Goal: Task Accomplishment & Management: Use online tool/utility

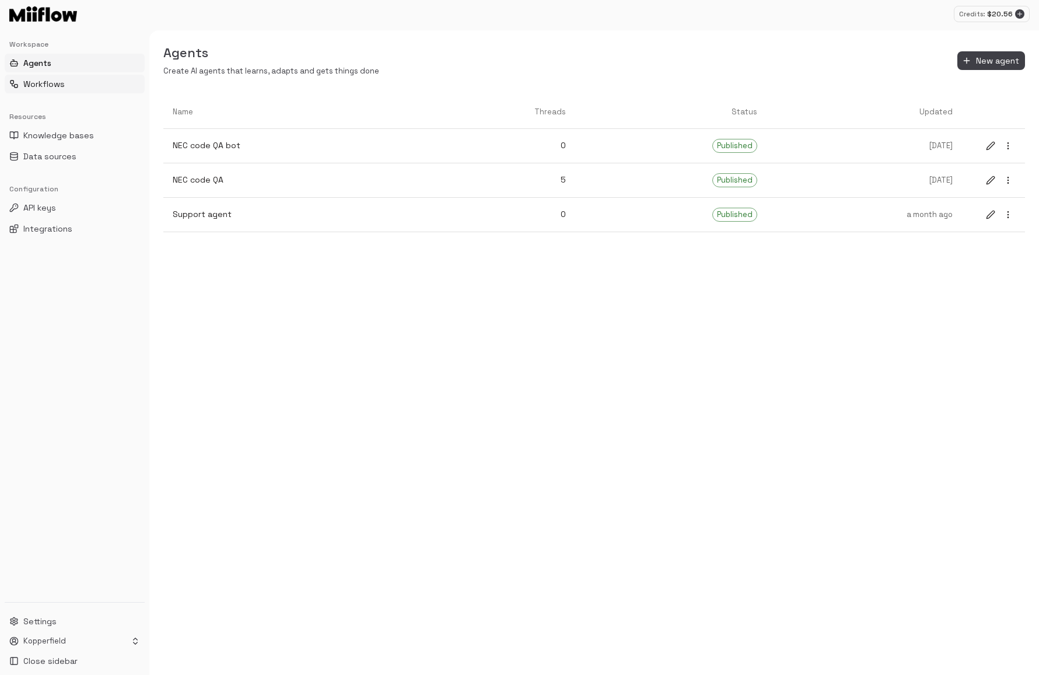
click at [74, 81] on button "Workflows" at bounding box center [75, 84] width 140 height 19
click at [992, 59] on button "New workflow" at bounding box center [991, 60] width 67 height 19
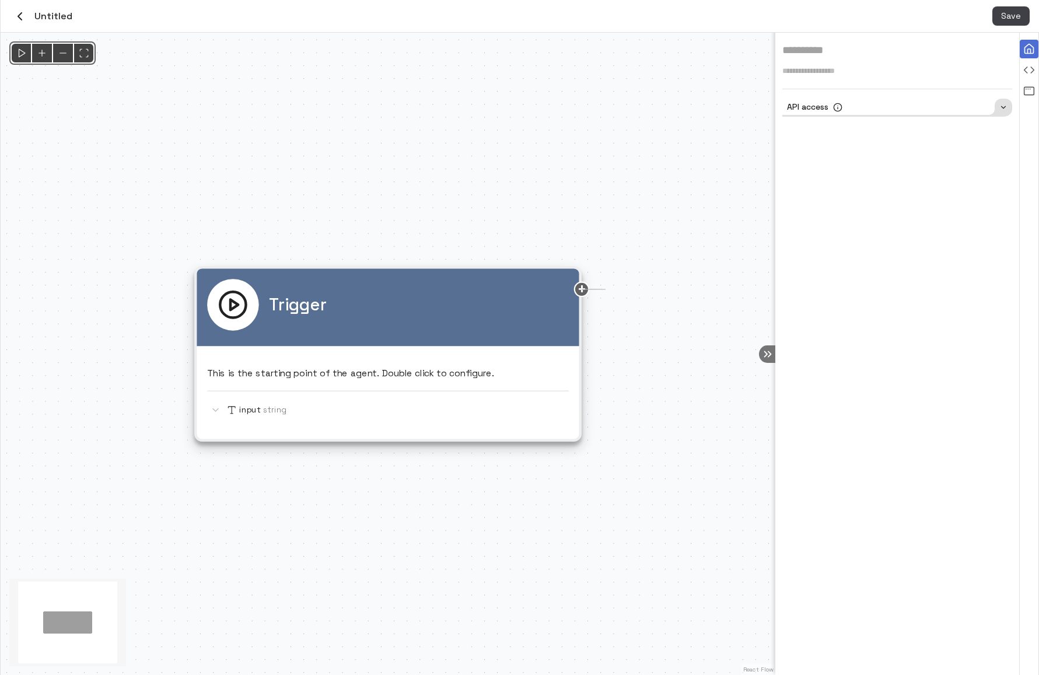
drag, startPoint x: 583, startPoint y: 288, endPoint x: 638, endPoint y: 290, distance: 54.9
click at [638, 291] on div "Trigger This is the starting point of the agent. Double click to configure. inp…" at bounding box center [388, 354] width 775 height 642
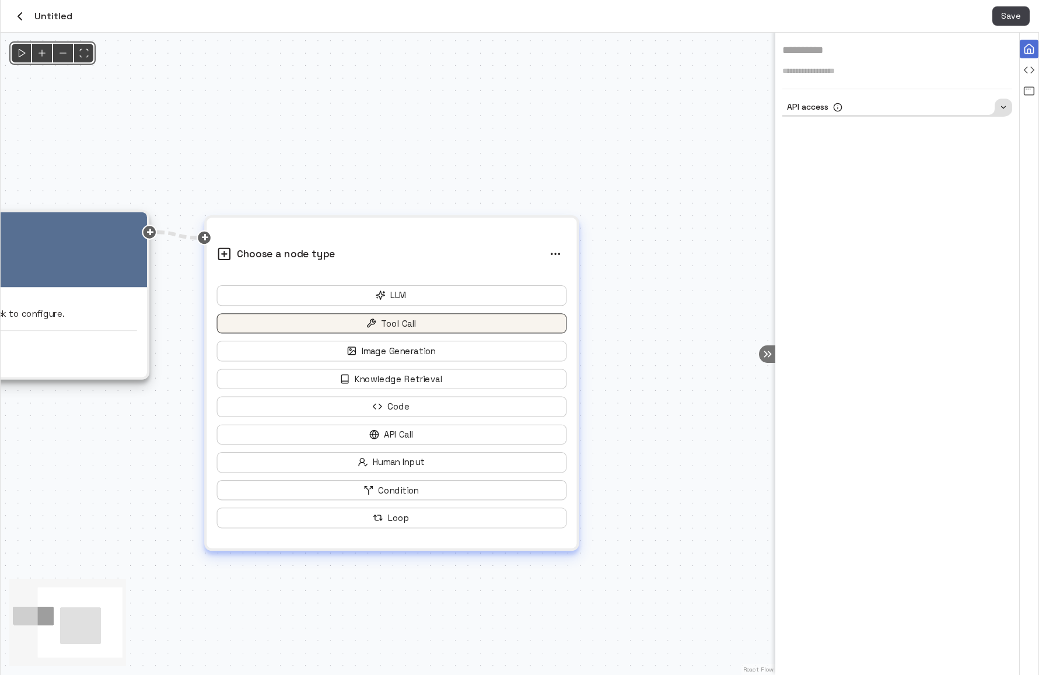
click at [384, 327] on button "Tool Call" at bounding box center [392, 323] width 350 height 20
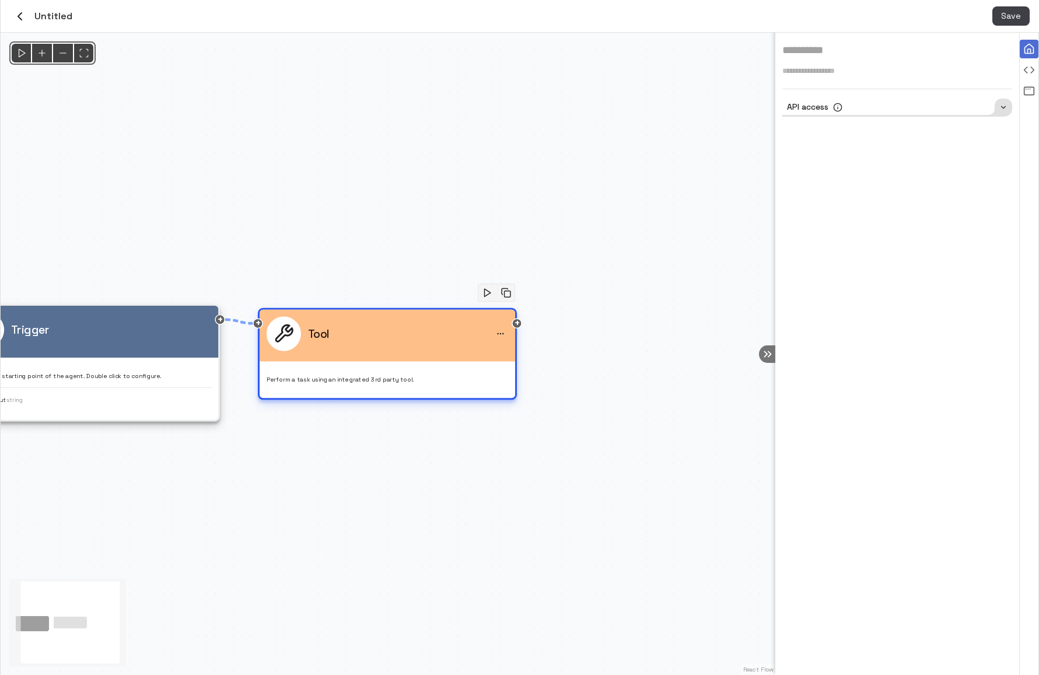
click at [377, 360] on div "Tool" at bounding box center [387, 336] width 255 height 52
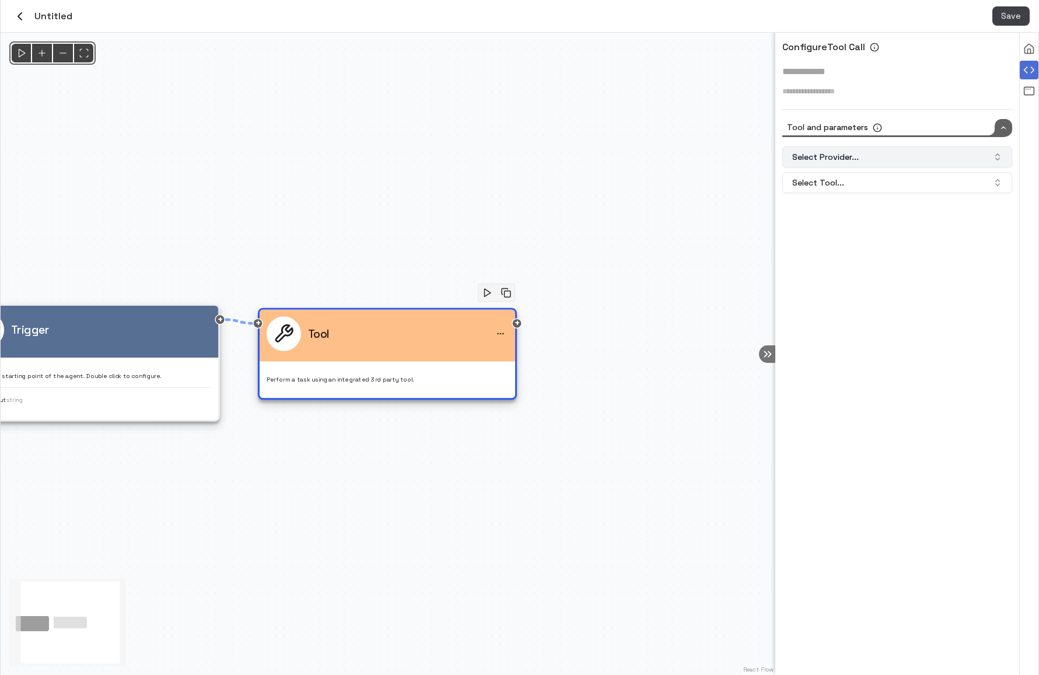
click at [875, 158] on button "Select Provider..." at bounding box center [897, 156] width 230 height 21
type input "*"
click at [830, 207] on div "Gmail" at bounding box center [897, 206] width 224 height 19
click at [843, 187] on button "Select Tool..." at bounding box center [897, 182] width 230 height 21
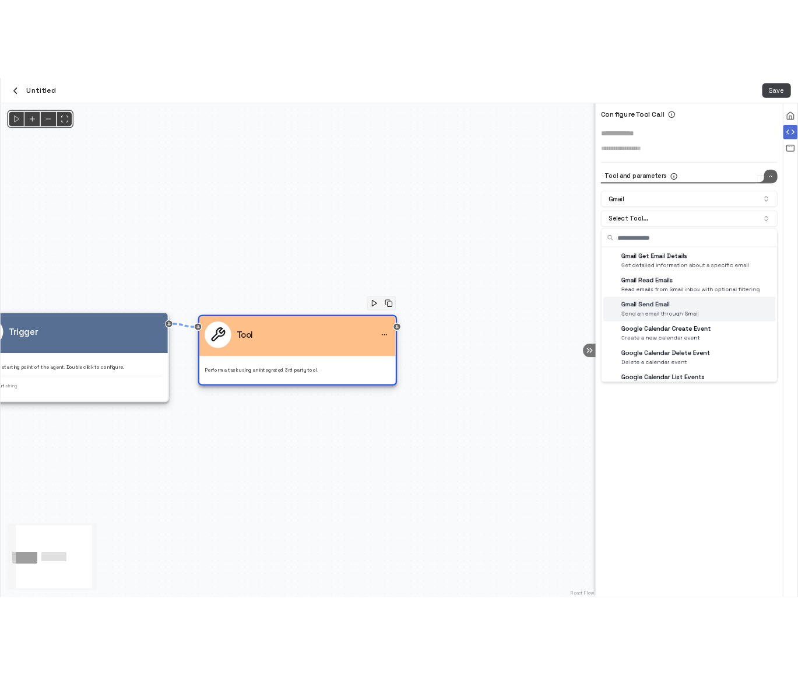
scroll to position [19, 0]
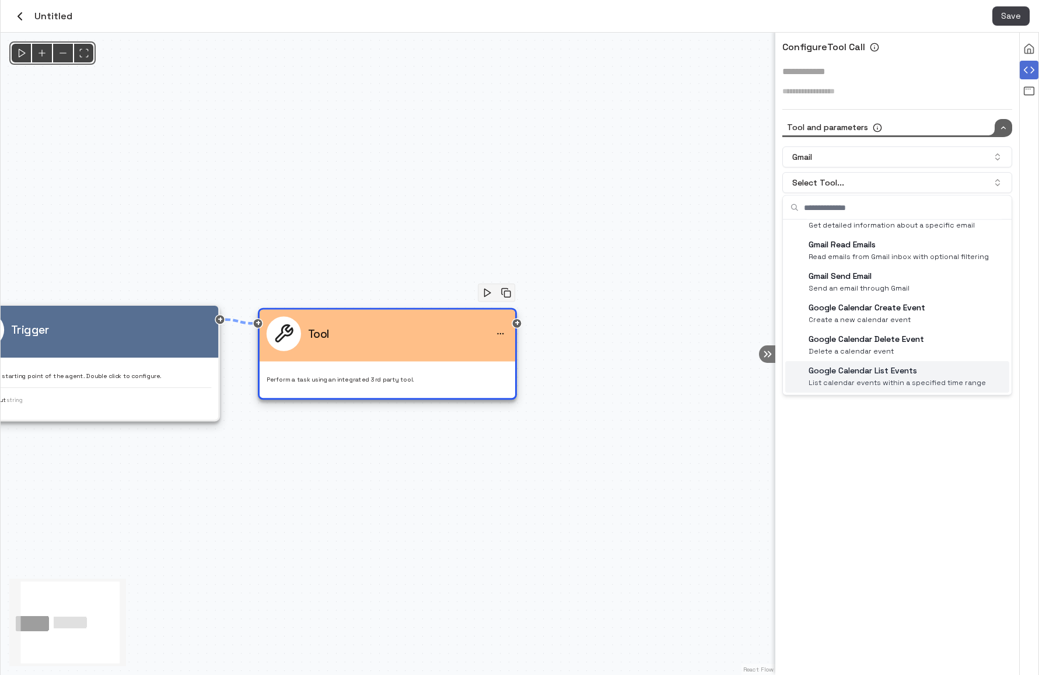
drag, startPoint x: 957, startPoint y: 304, endPoint x: 913, endPoint y: 373, distance: 82.0
click at [913, 373] on div "Gmail Get Email Details Get detailed information about a specific email Gmail R…" at bounding box center [897, 298] width 224 height 189
click at [913, 373] on p "Google Calendar List Events" at bounding box center [896, 371] width 177 height 12
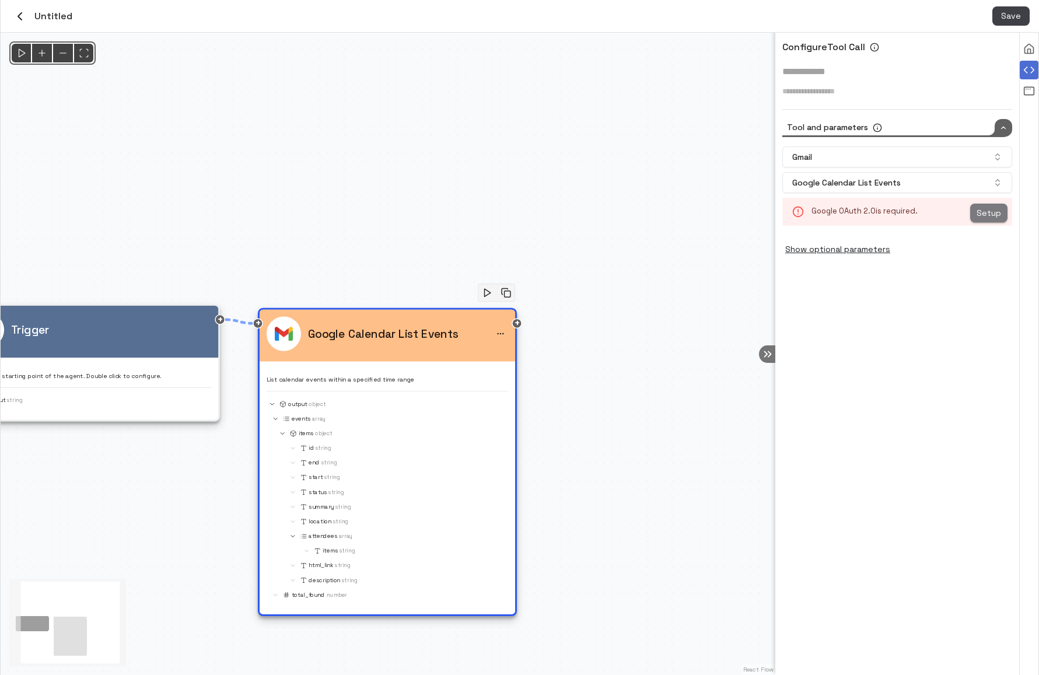
click at [986, 213] on button "Setup" at bounding box center [988, 213] width 37 height 19
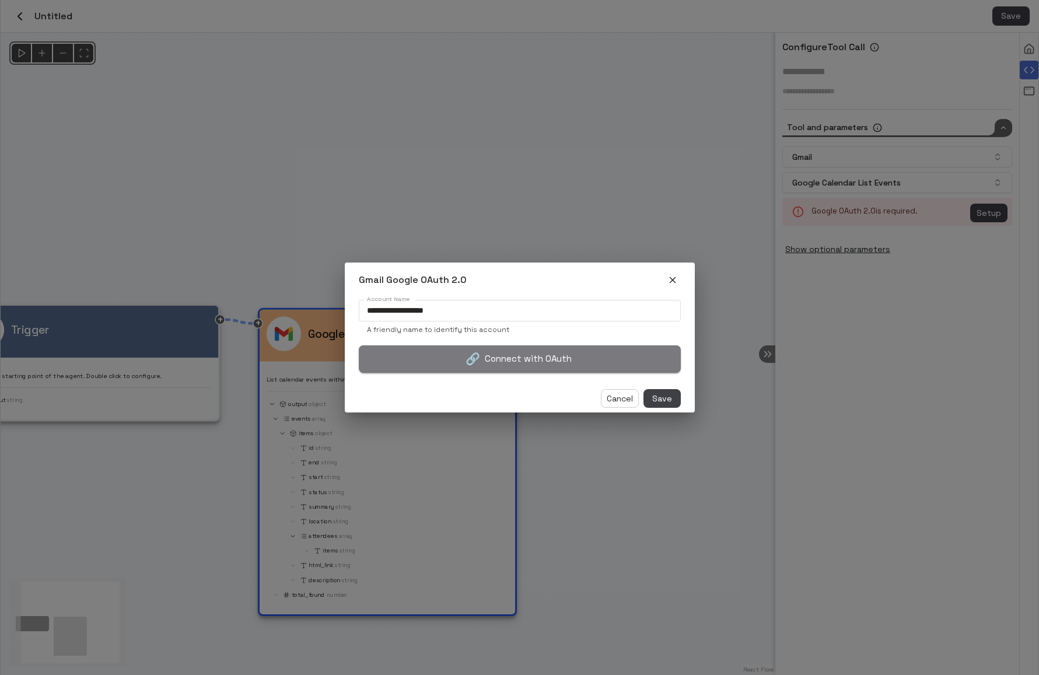
click at [552, 354] on button "🔗 Connect with OAuth" at bounding box center [520, 358] width 322 height 27
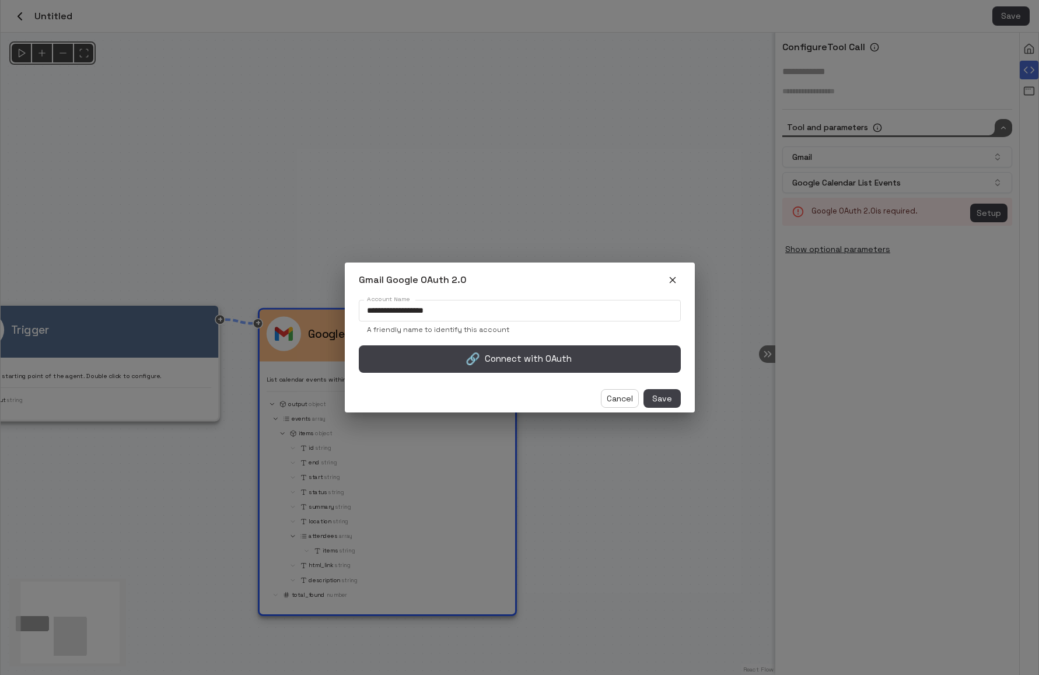
click at [673, 276] on icon "button" at bounding box center [672, 280] width 10 height 10
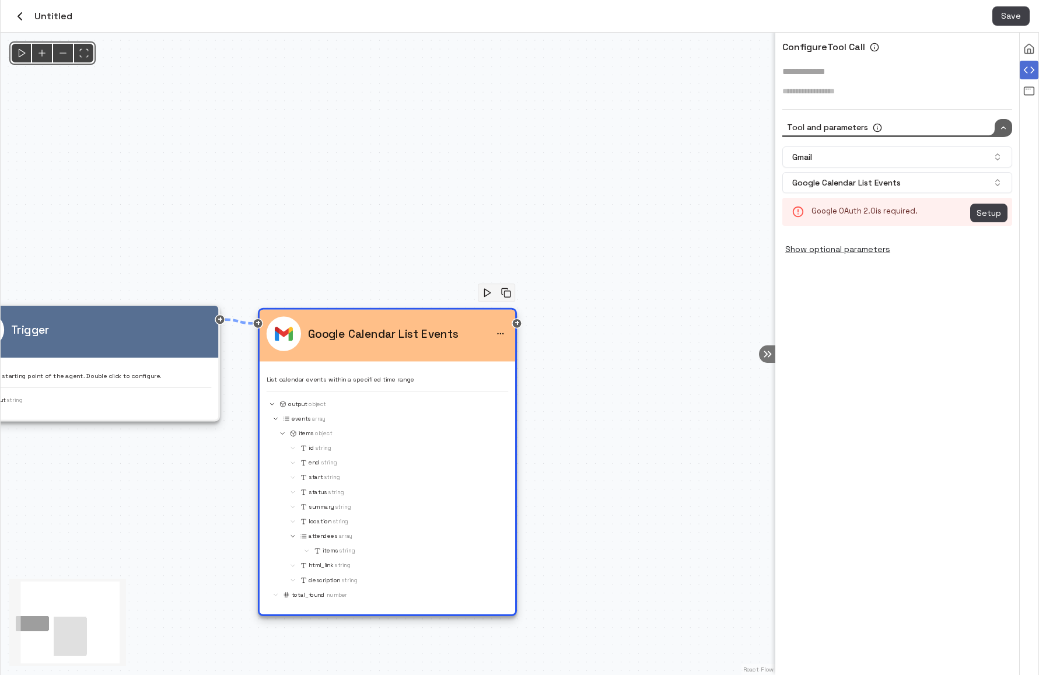
click at [22, 22] on icon "button" at bounding box center [20, 16] width 14 height 14
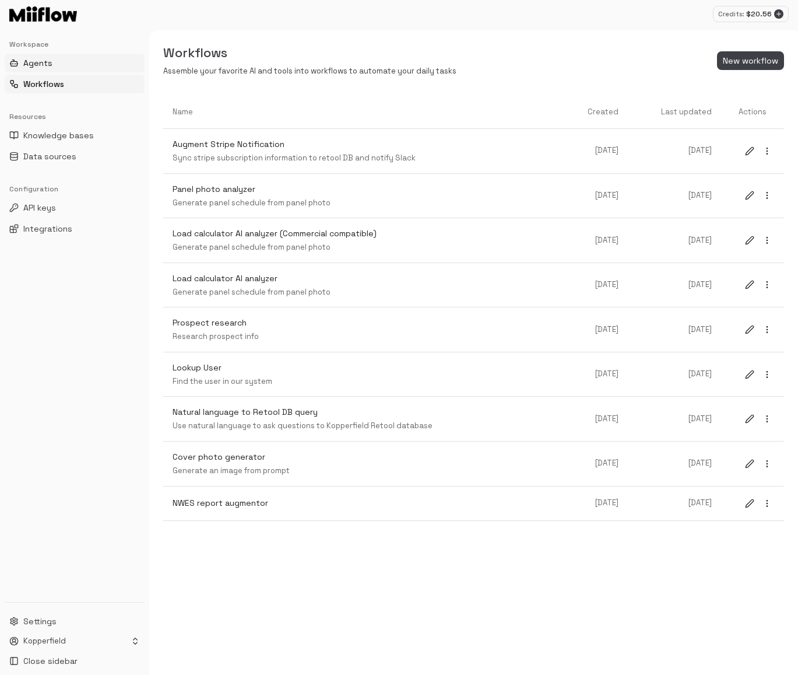
click at [64, 64] on button "Agents" at bounding box center [75, 63] width 140 height 19
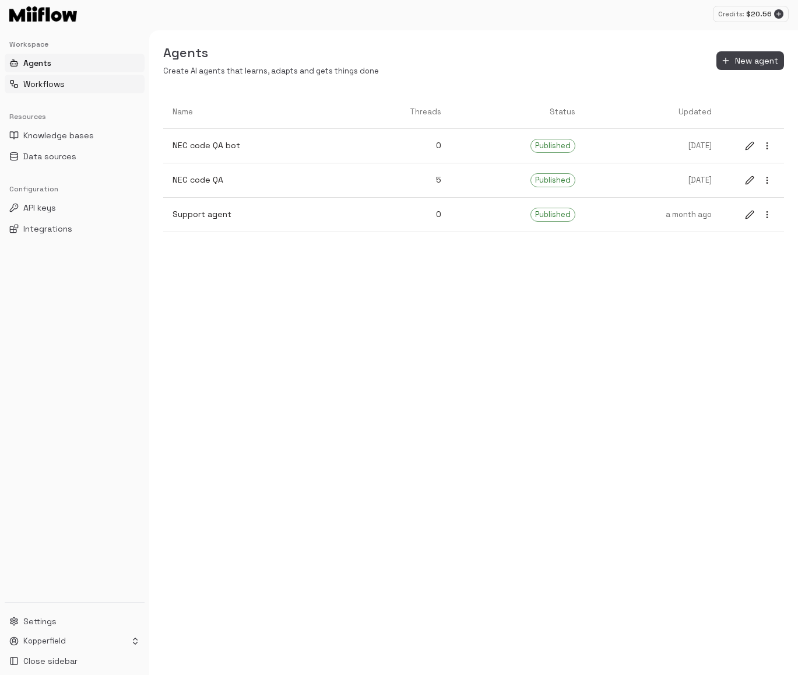
click at [59, 82] on span "Workflows" at bounding box center [43, 84] width 41 height 12
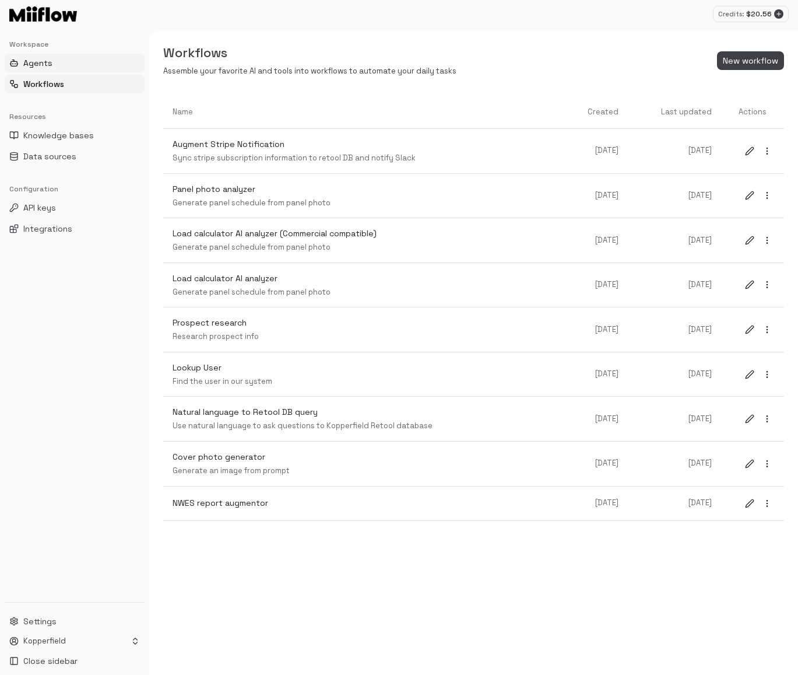
click at [62, 67] on button "Agents" at bounding box center [75, 63] width 140 height 19
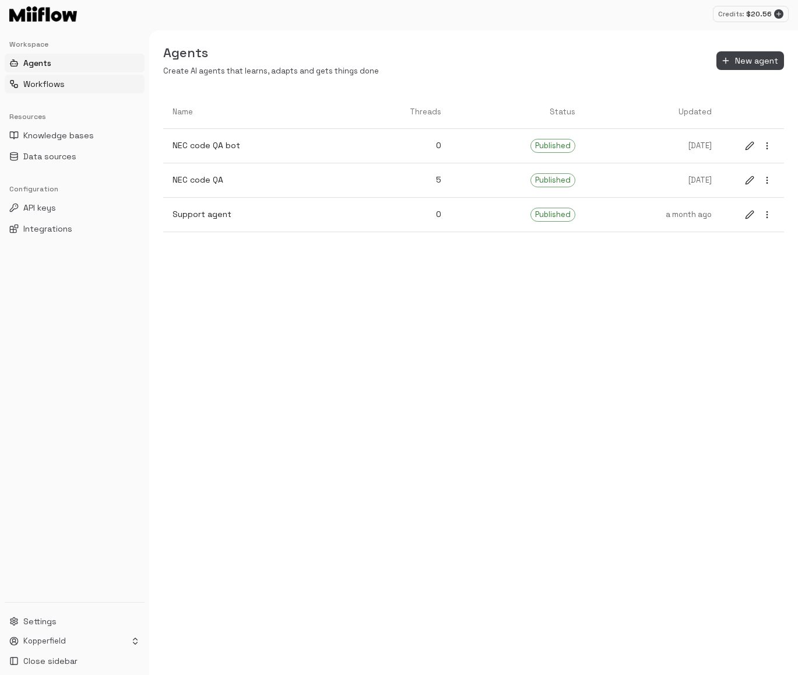
click at [64, 82] on button "Workflows" at bounding box center [75, 84] width 140 height 19
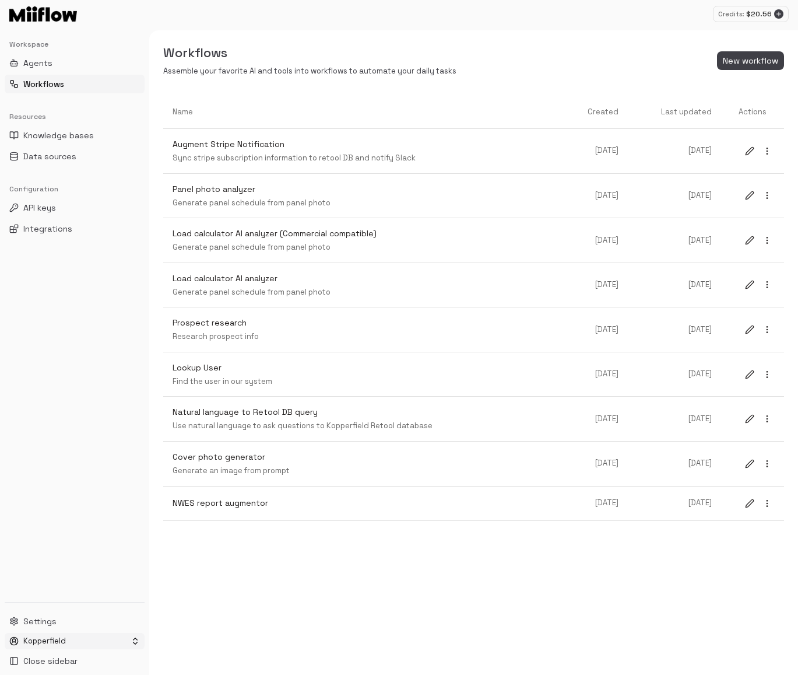
click at [64, 640] on html "Credits: $ 20.56 Workspace Agents Workflows Resources Knowledge bases Data sour…" at bounding box center [399, 337] width 798 height 675
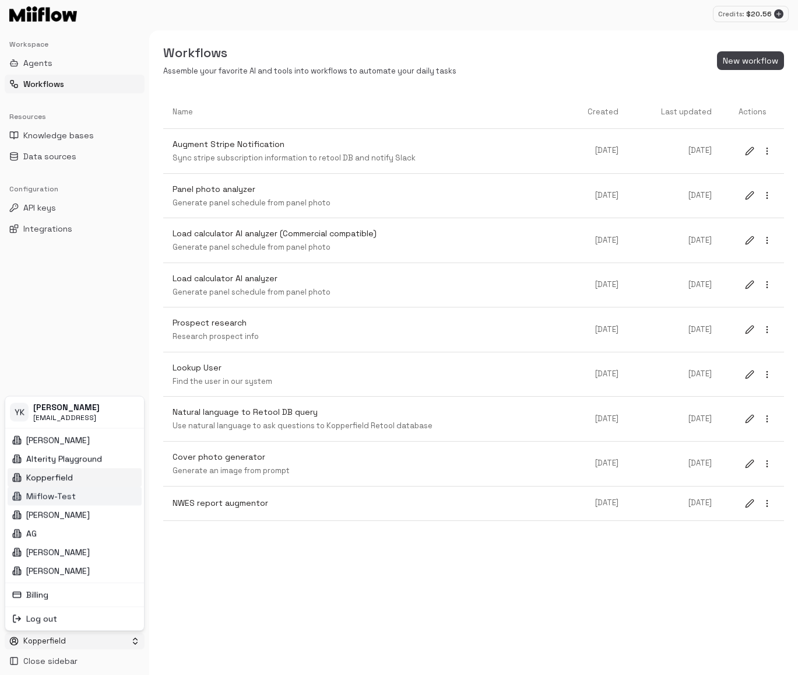
click at [100, 501] on div "Miiflow-Test" at bounding box center [75, 495] width 134 height 19
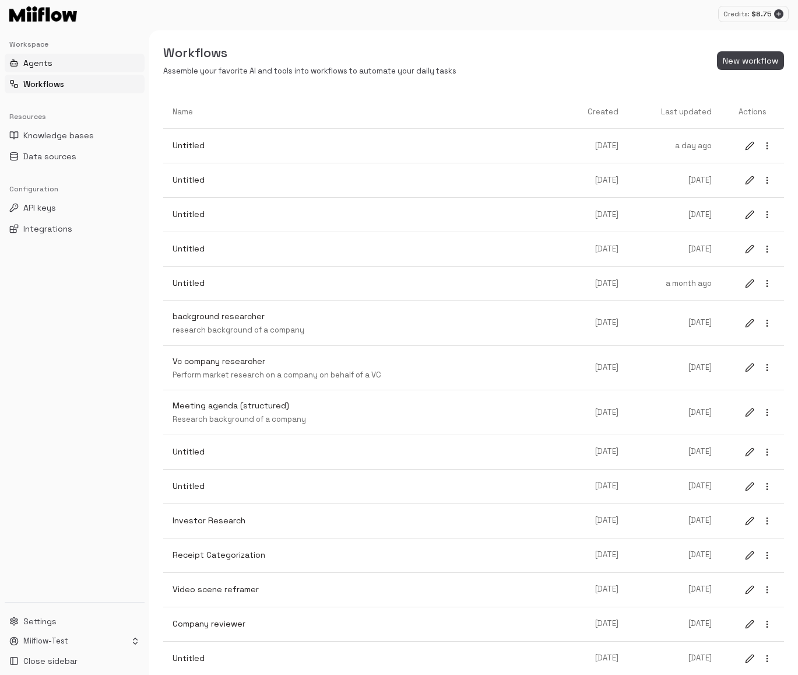
click at [71, 66] on button "Agents" at bounding box center [75, 63] width 140 height 19
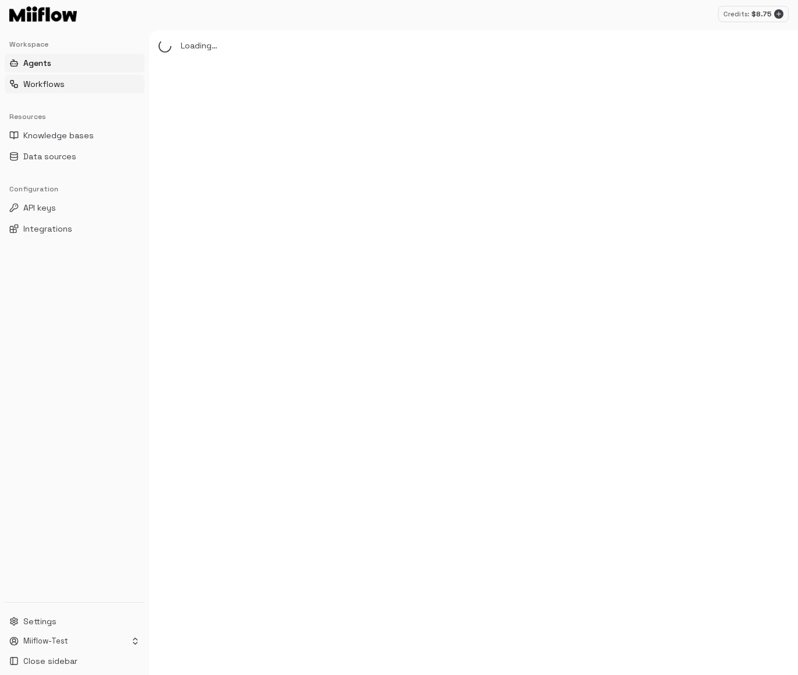
click at [64, 85] on span "Workflows" at bounding box center [43, 84] width 41 height 12
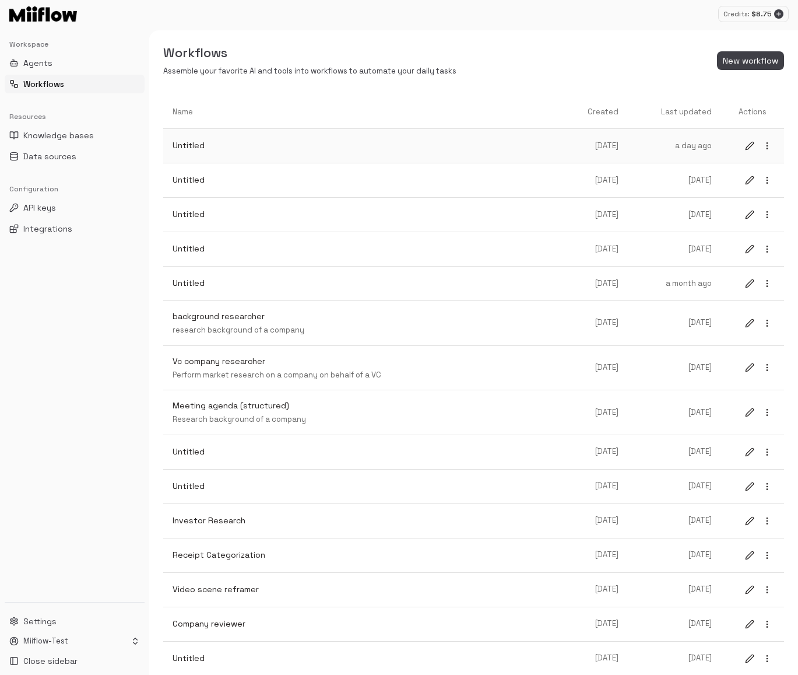
click at [331, 148] on p "Untitled" at bounding box center [367, 145] width 388 height 12
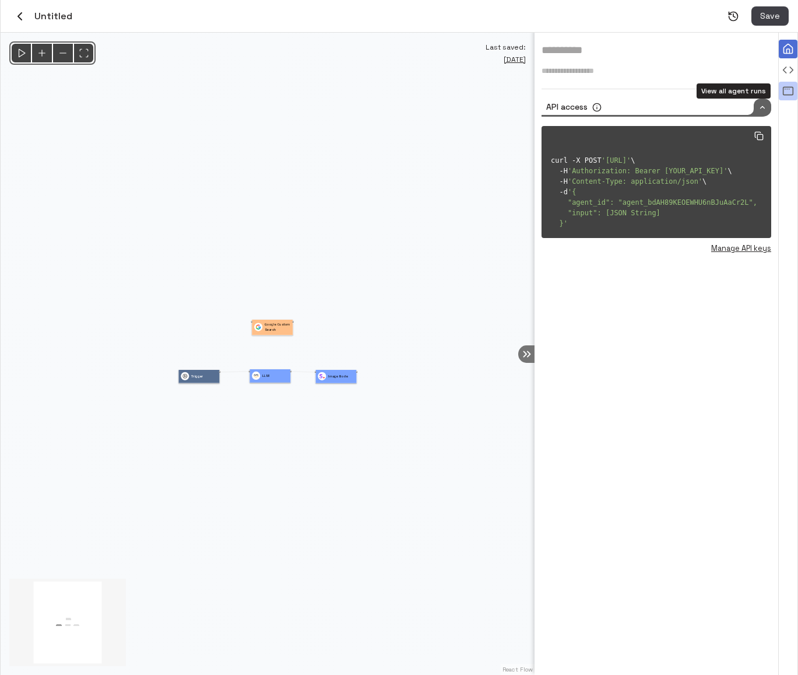
click at [788, 90] on icon "View all agent runs" at bounding box center [789, 91] width 12 height 12
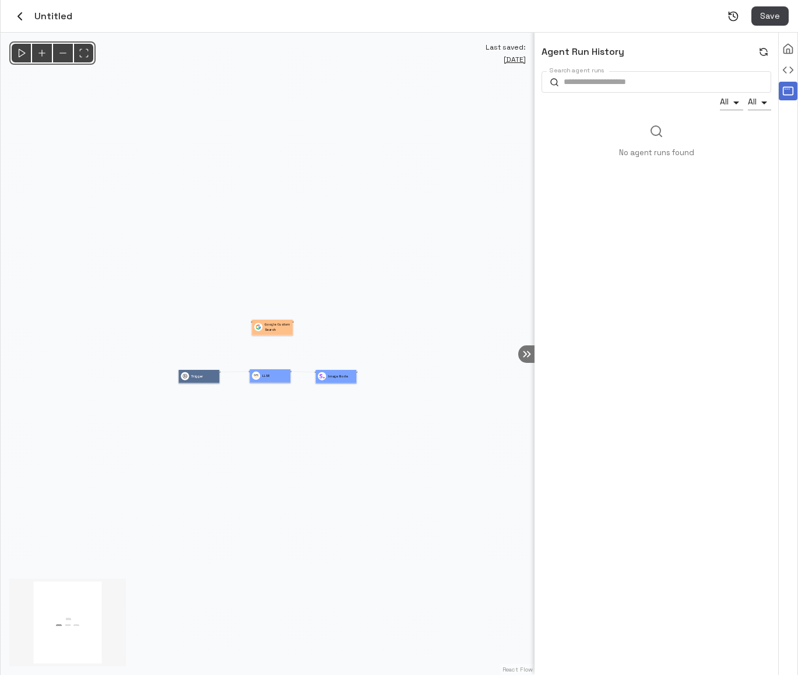
click at [25, 15] on icon "button" at bounding box center [20, 16] width 14 height 14
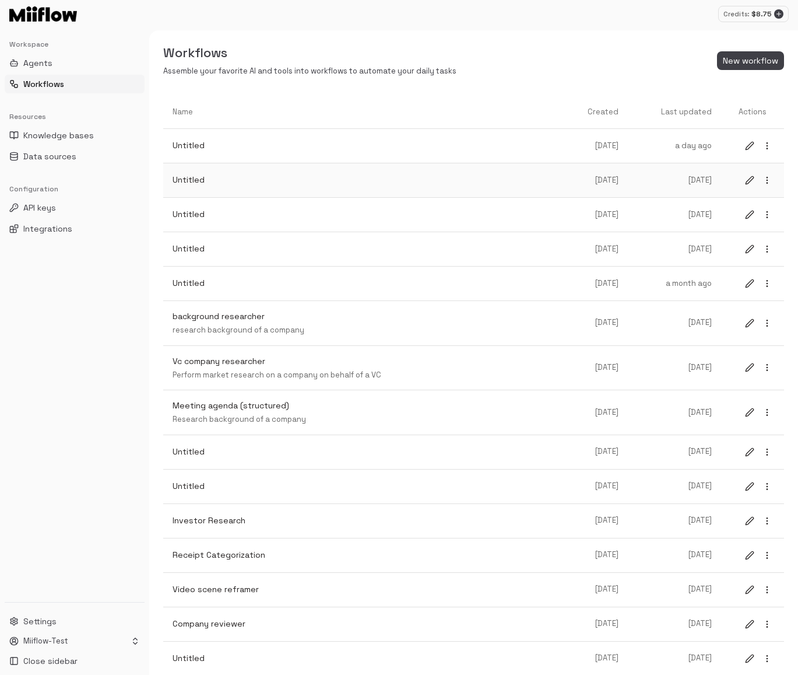
click at [767, 178] on icon "more" at bounding box center [767, 180] width 9 height 9
click at [749, 220] on span "Delete" at bounding box center [763, 220] width 30 height 11
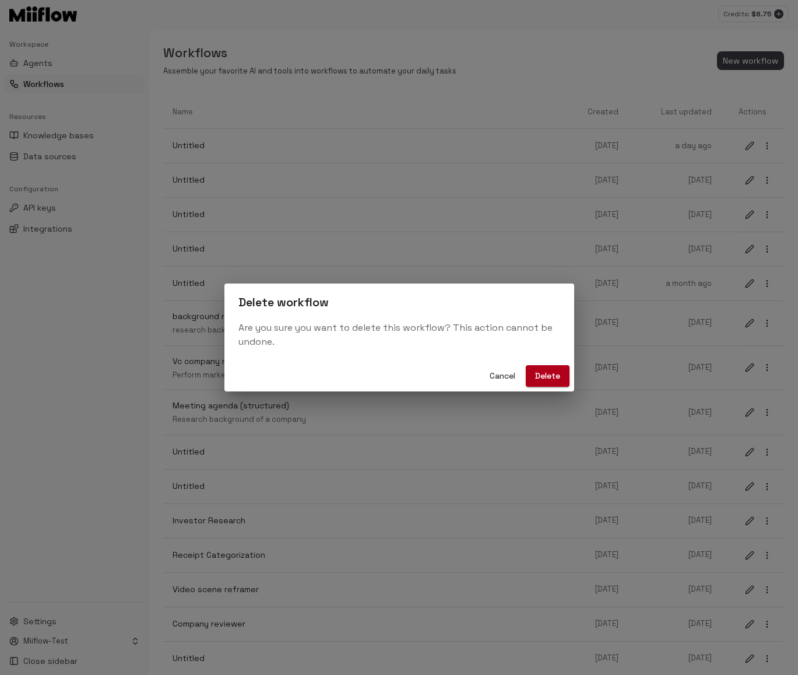
click at [552, 374] on button "Delete" at bounding box center [548, 376] width 44 height 22
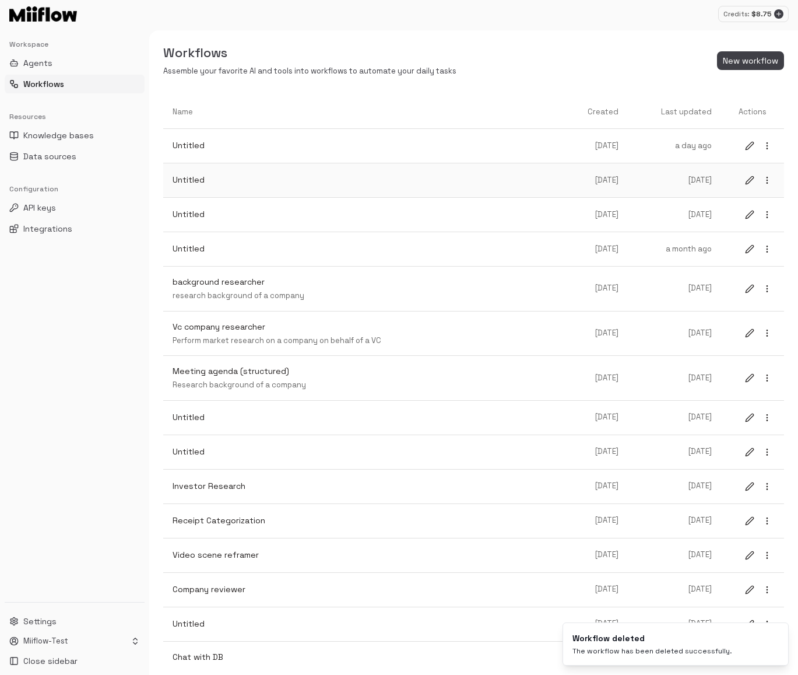
click at [767, 183] on circle "more" at bounding box center [767, 183] width 1 height 1
click at [751, 218] on span "Delete" at bounding box center [763, 220] width 30 height 11
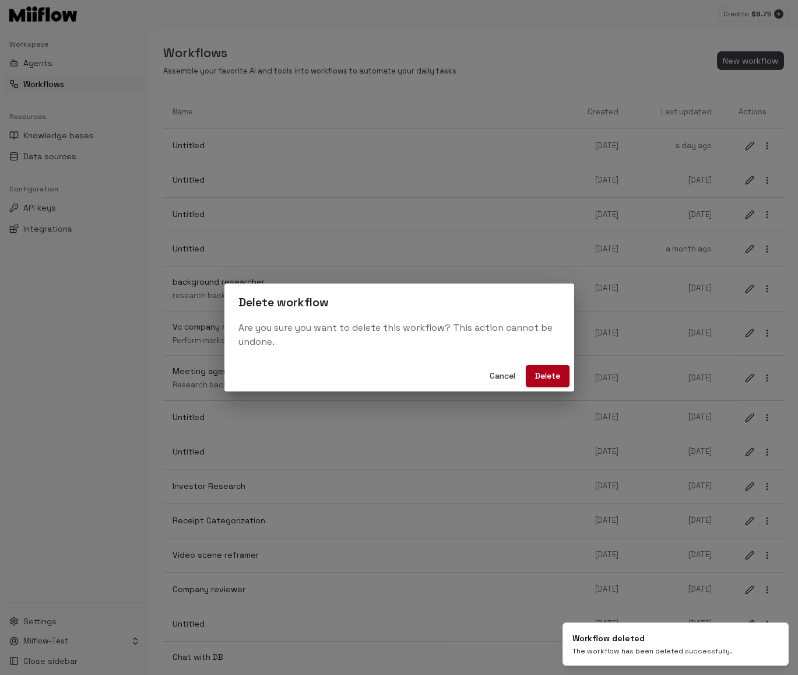
click at [537, 373] on button "Delete" at bounding box center [548, 376] width 44 height 22
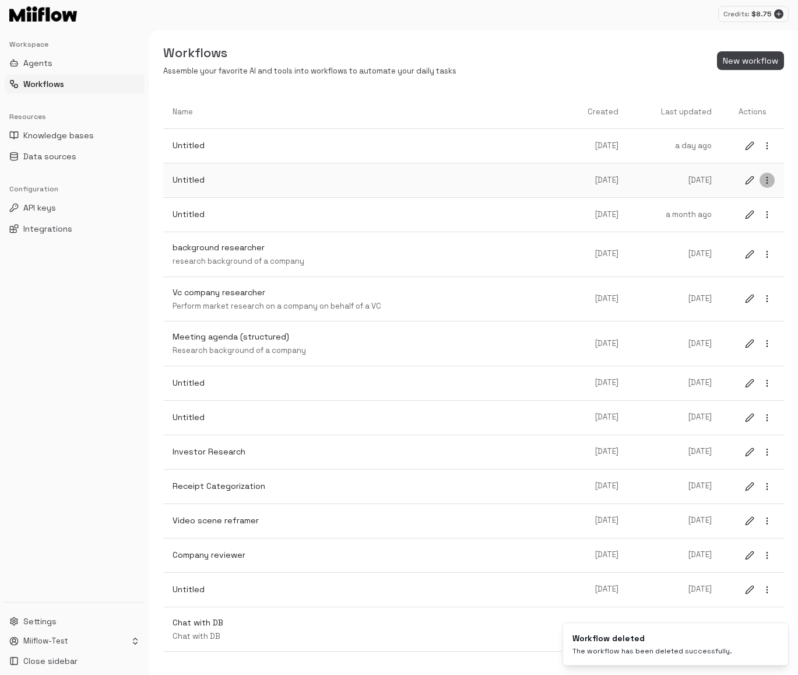
click at [767, 181] on icon "more" at bounding box center [767, 180] width 9 height 9
click at [748, 225] on span "Delete" at bounding box center [763, 220] width 30 height 11
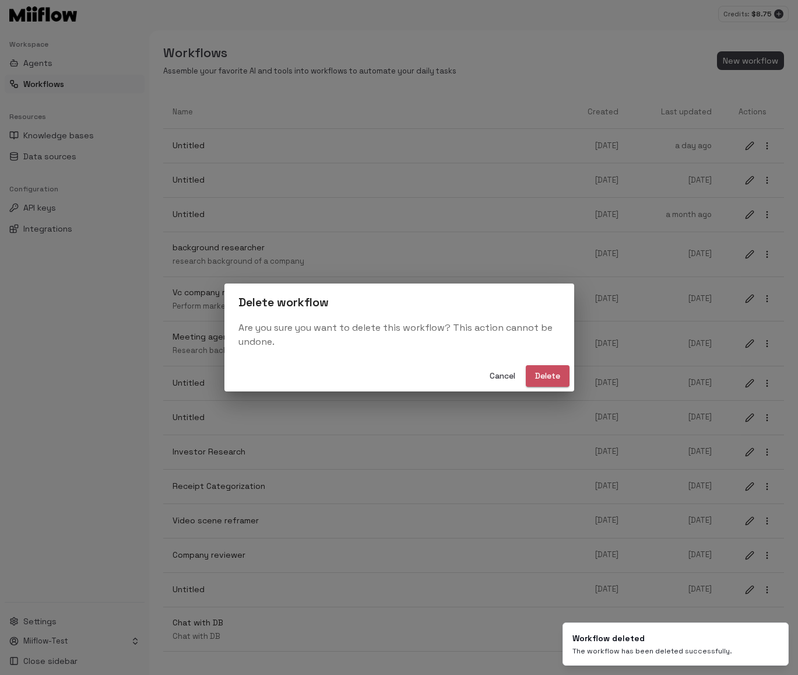
click at [542, 376] on button "Delete" at bounding box center [548, 376] width 44 height 22
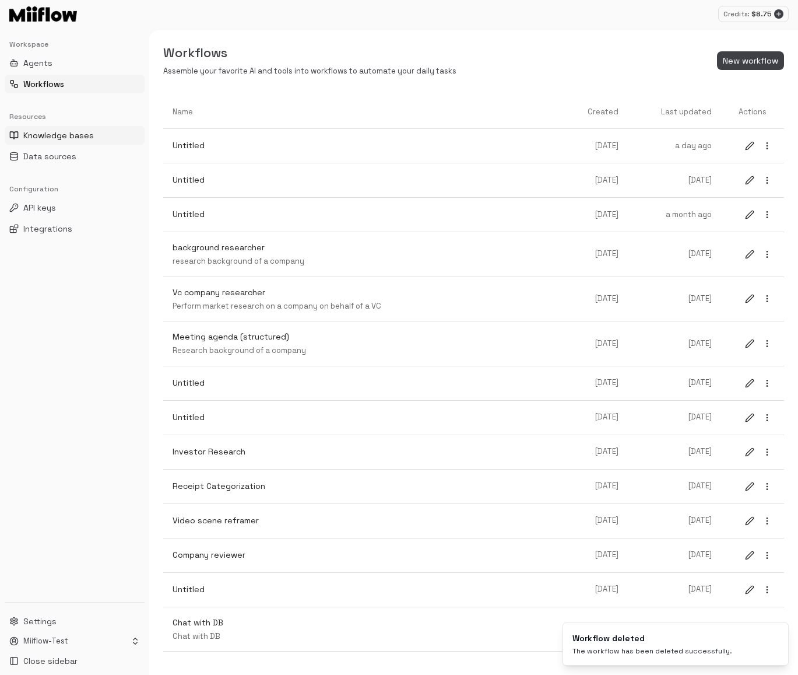
click at [65, 141] on span "Knowledge bases" at bounding box center [58, 135] width 71 height 12
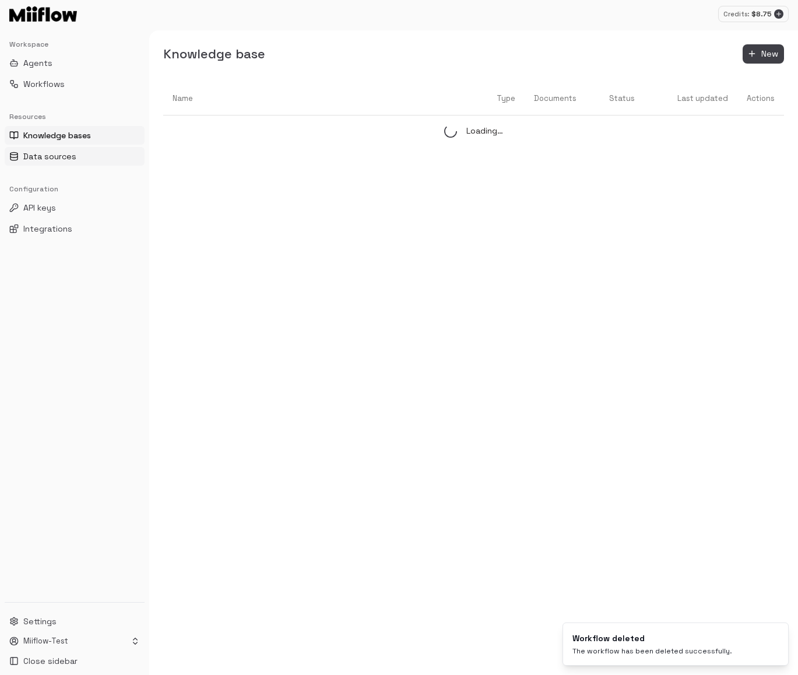
click at [62, 157] on span "Data sources" at bounding box center [49, 156] width 53 height 12
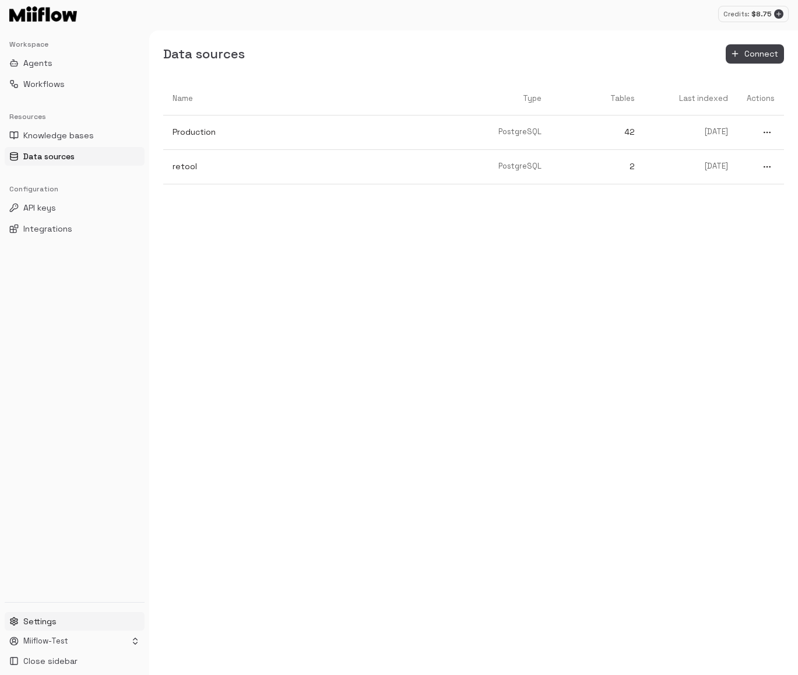
click at [39, 623] on span "Settings" at bounding box center [39, 621] width 33 height 12
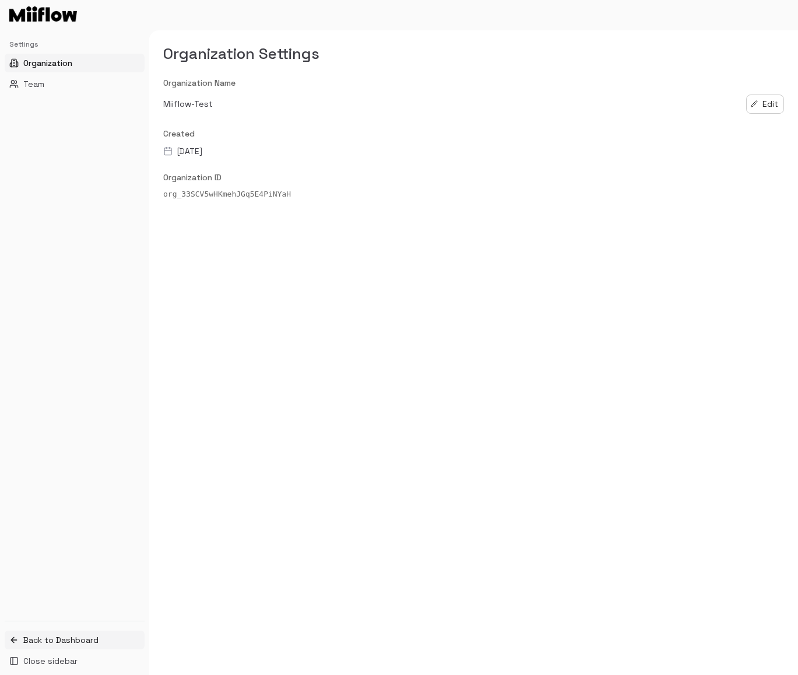
click at [53, 638] on span "Back to Dashboard" at bounding box center [60, 640] width 75 height 12
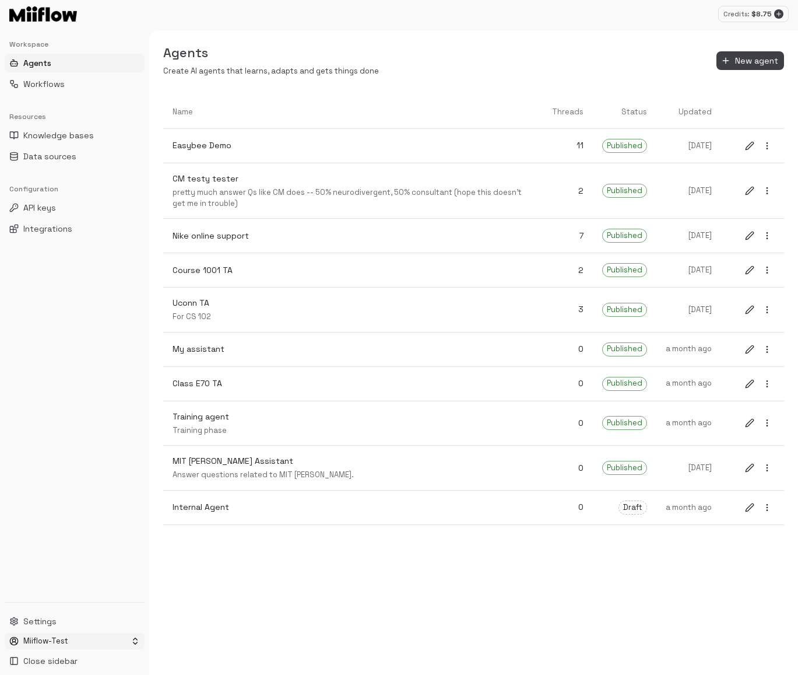
click at [55, 638] on html "Credits: $ 8.75 Workspace Agents Workflows Resources Knowledge bases Data sourc…" at bounding box center [399, 337] width 798 height 675
